Goal: Task Accomplishment & Management: Use online tool/utility

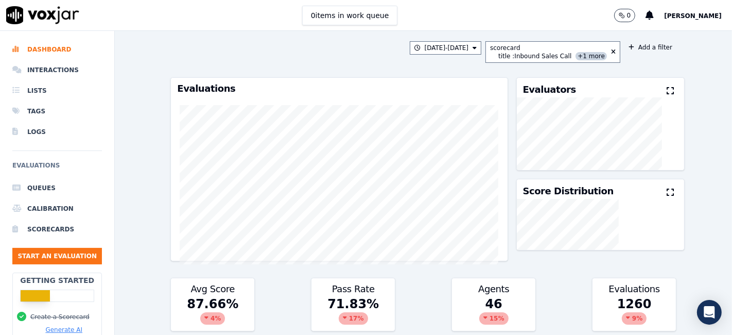
scroll to position [171, 0]
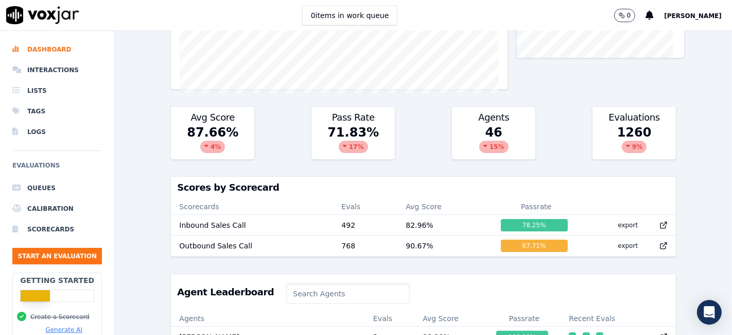
click at [484, 146] on div "15 %" at bounding box center [493, 146] width 29 height 12
click at [483, 146] on icon at bounding box center [485, 146] width 4 height 6
click at [483, 144] on icon at bounding box center [485, 146] width 4 height 6
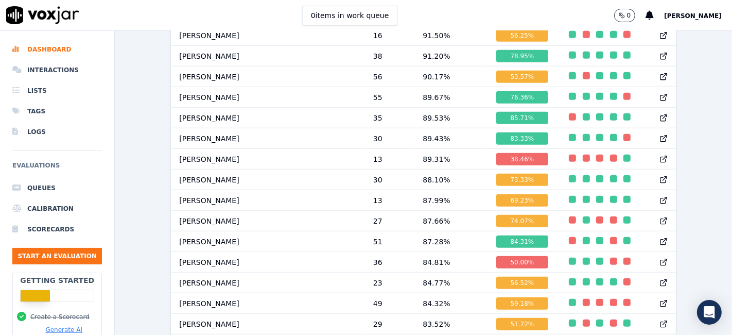
scroll to position [915, 0]
